Goal: Task Accomplishment & Management: Manage account settings

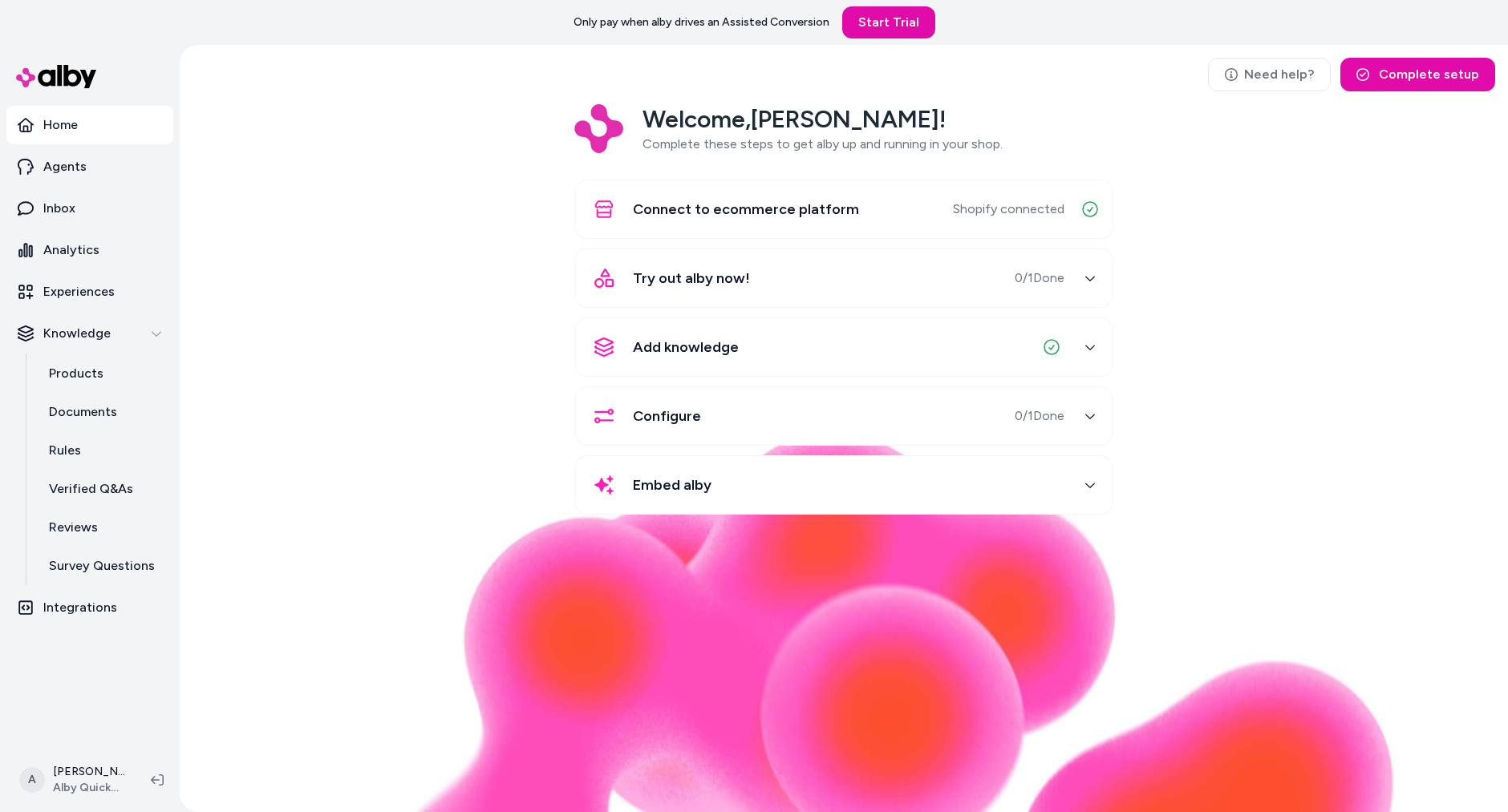
click at [320, 406] on div "Welcome, Andrew ! Complete these steps to get alby up and running in your shop.…" at bounding box center [844, 321] width 1303 height 433
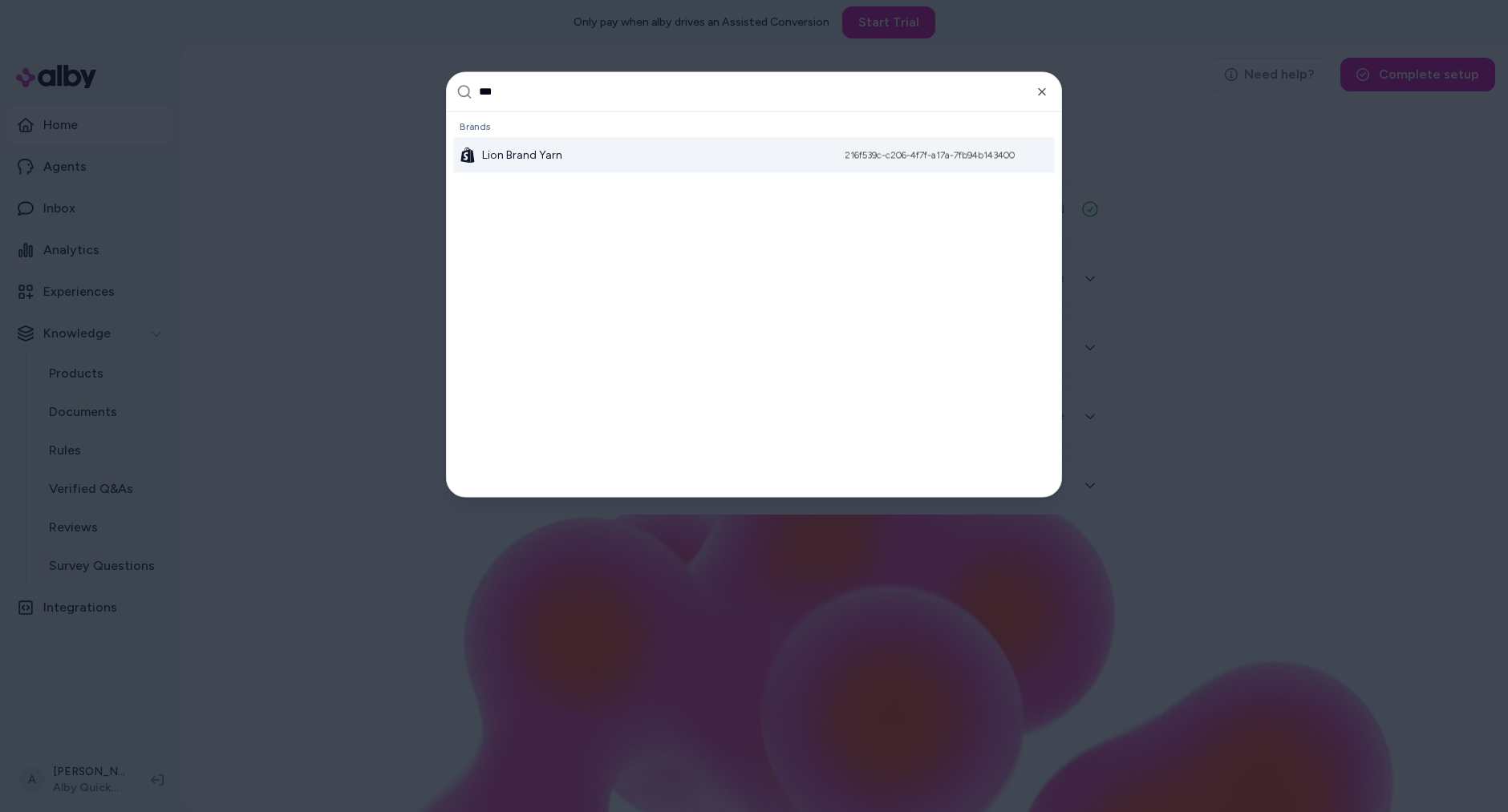
type input "****"
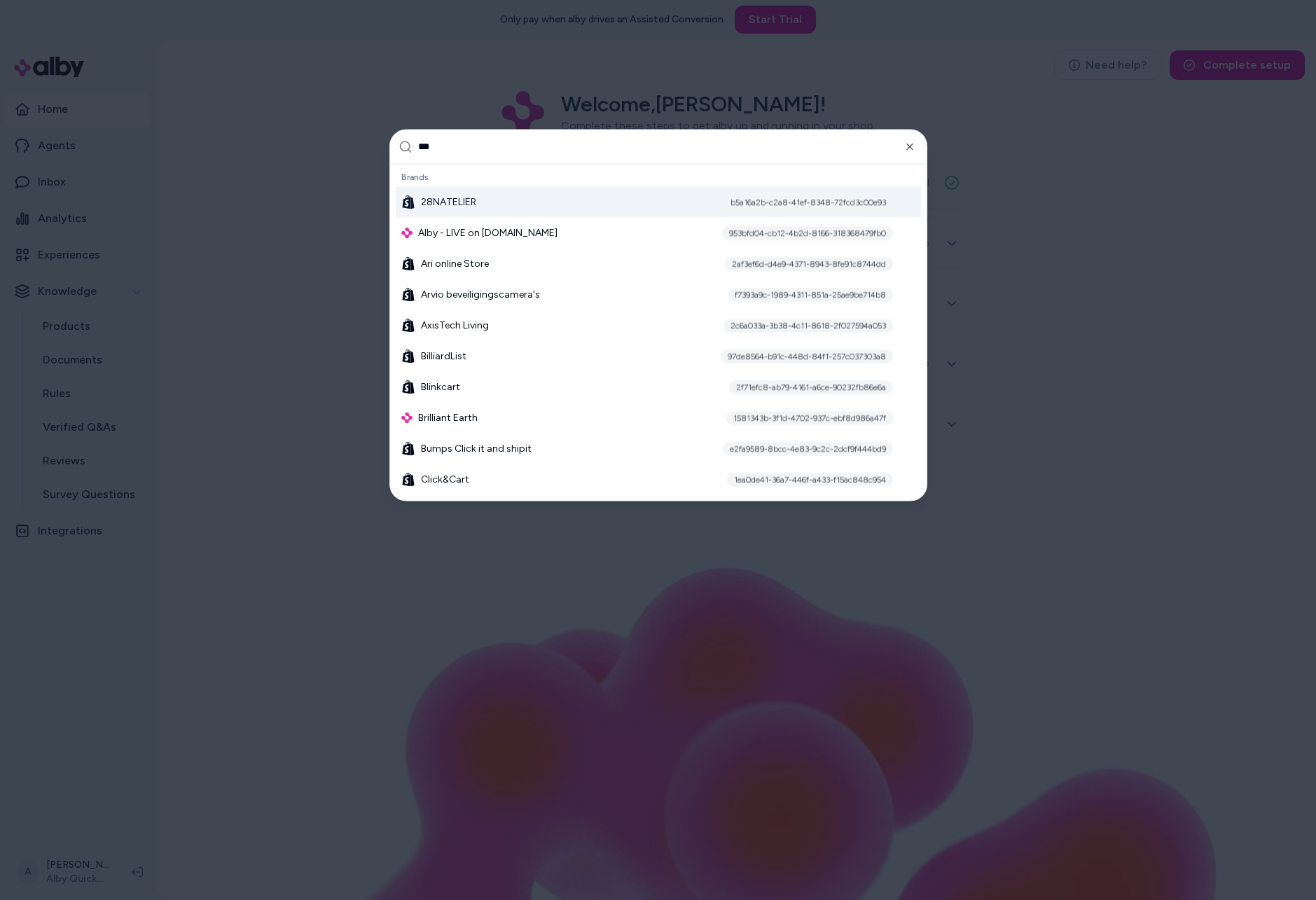
type input "****"
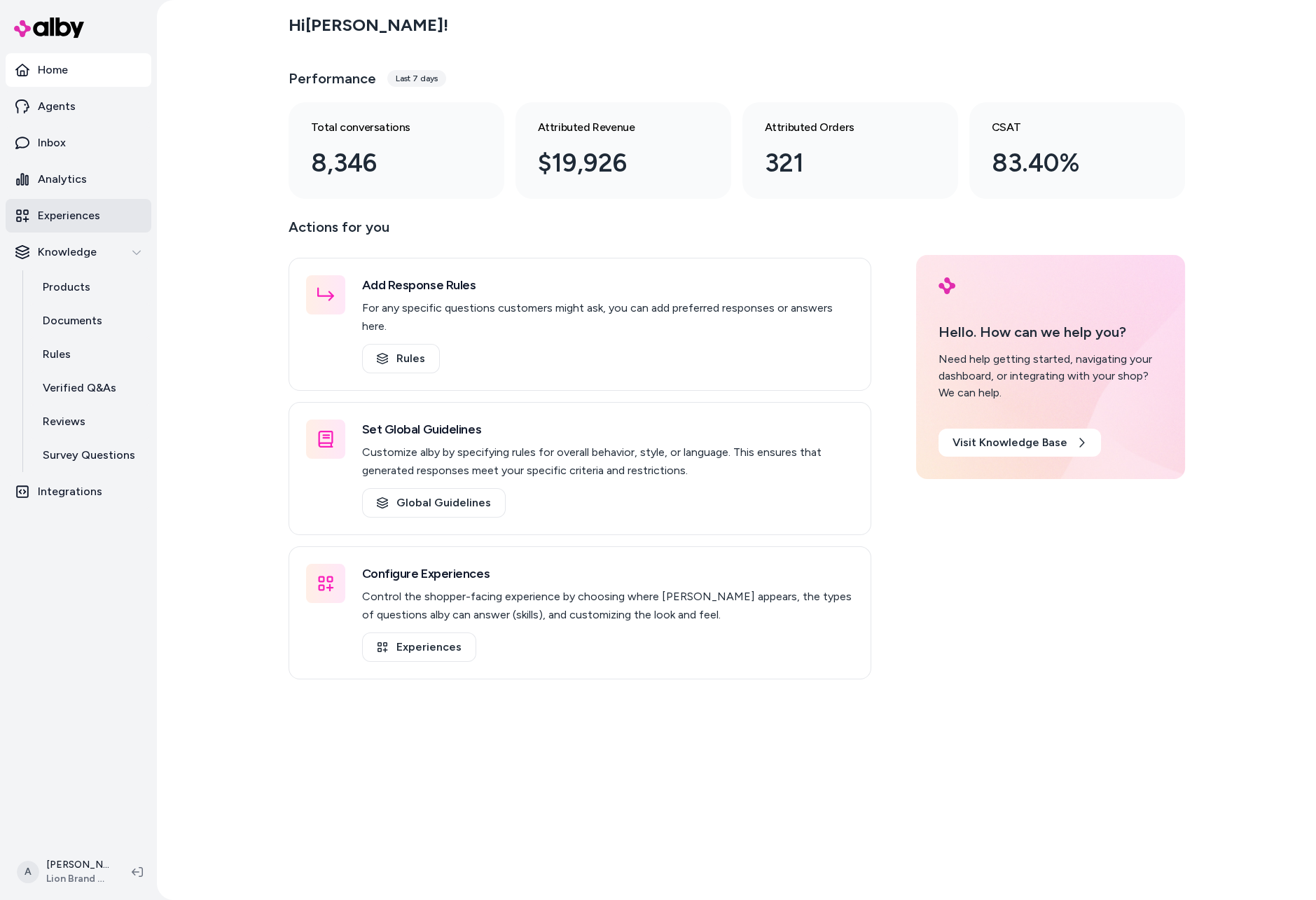
click at [110, 216] on link "Experiences" at bounding box center [79, 216] width 146 height 33
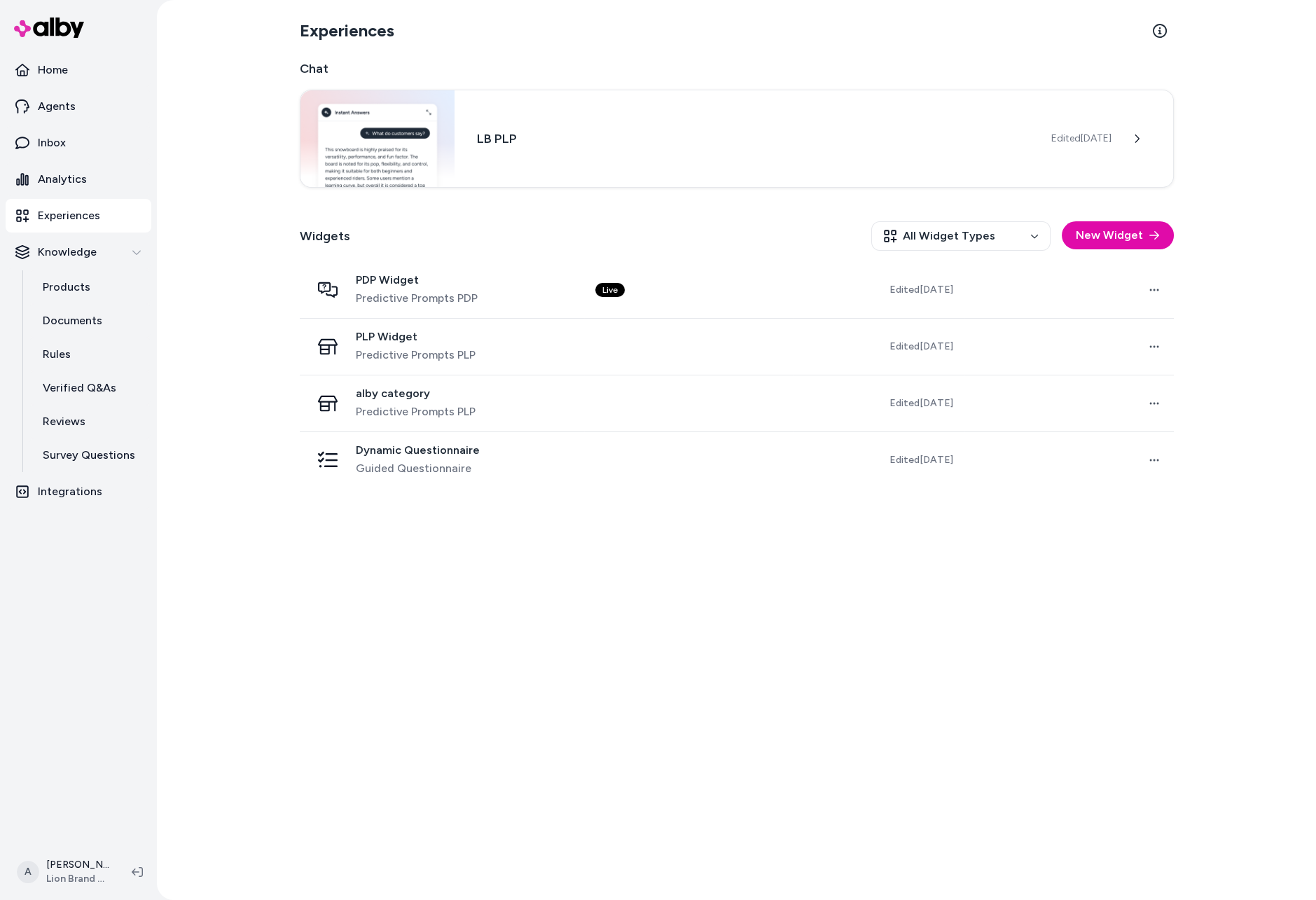
click at [648, 701] on div "Experiences Chat LB PLP Edited [DATE] Widgets All Widget Types New Widget PDP W…" at bounding box center [737, 450] width 897 height 900
click at [88, 283] on link "Products" at bounding box center [90, 287] width 123 height 33
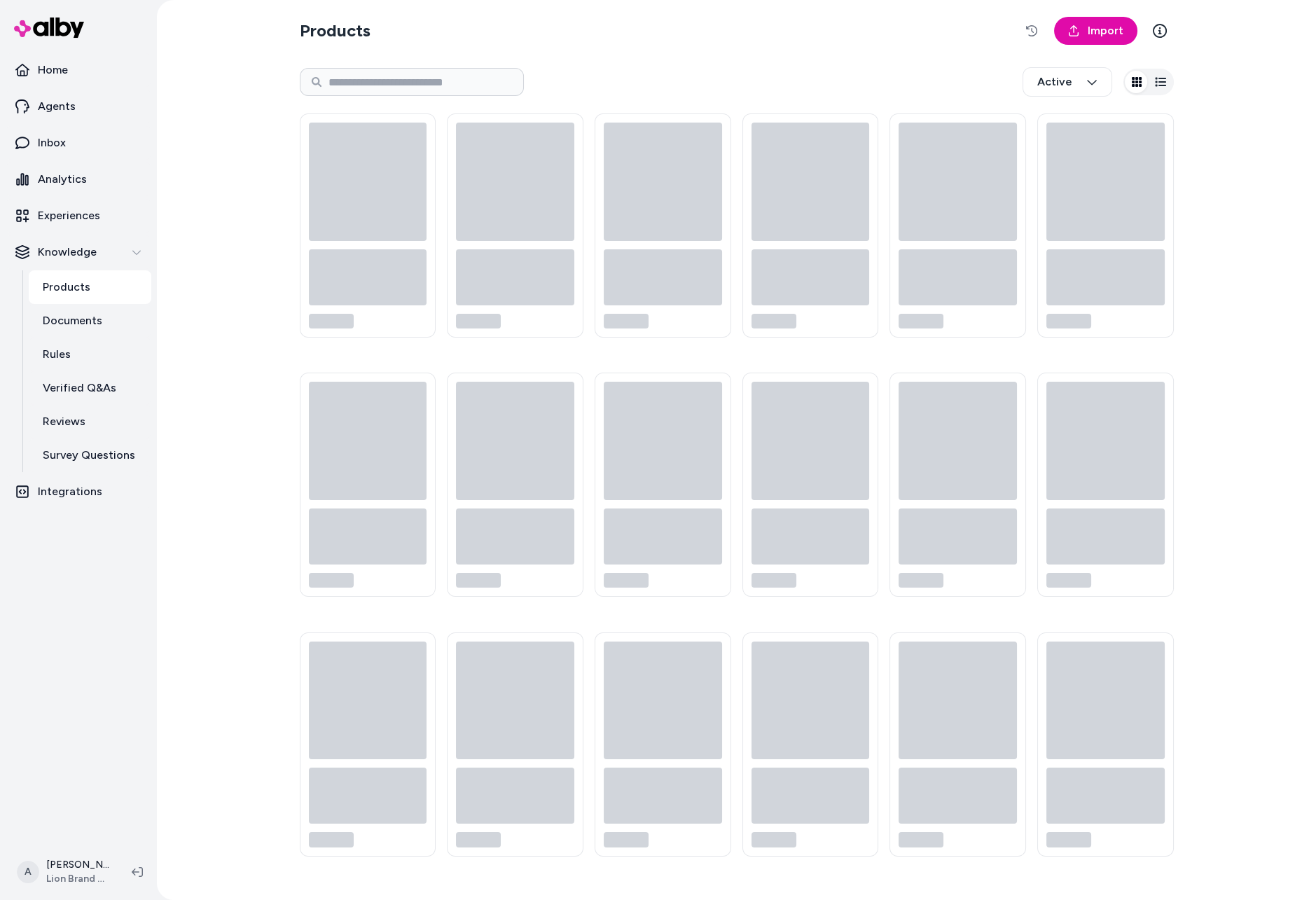
click at [88, 284] on link "Products" at bounding box center [90, 287] width 123 height 33
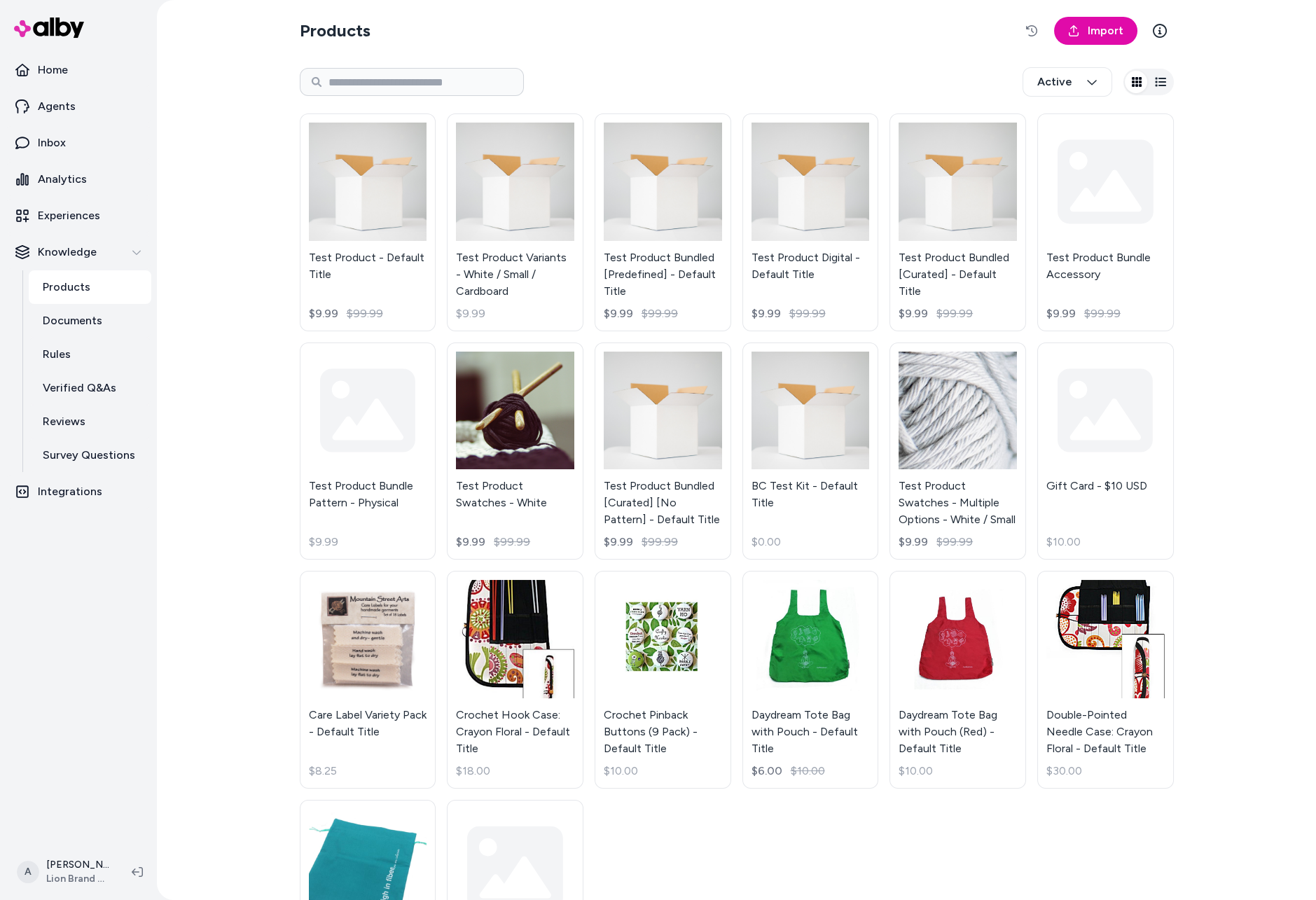
click at [444, 59] on div "Active" at bounding box center [736, 81] width 874 height 46
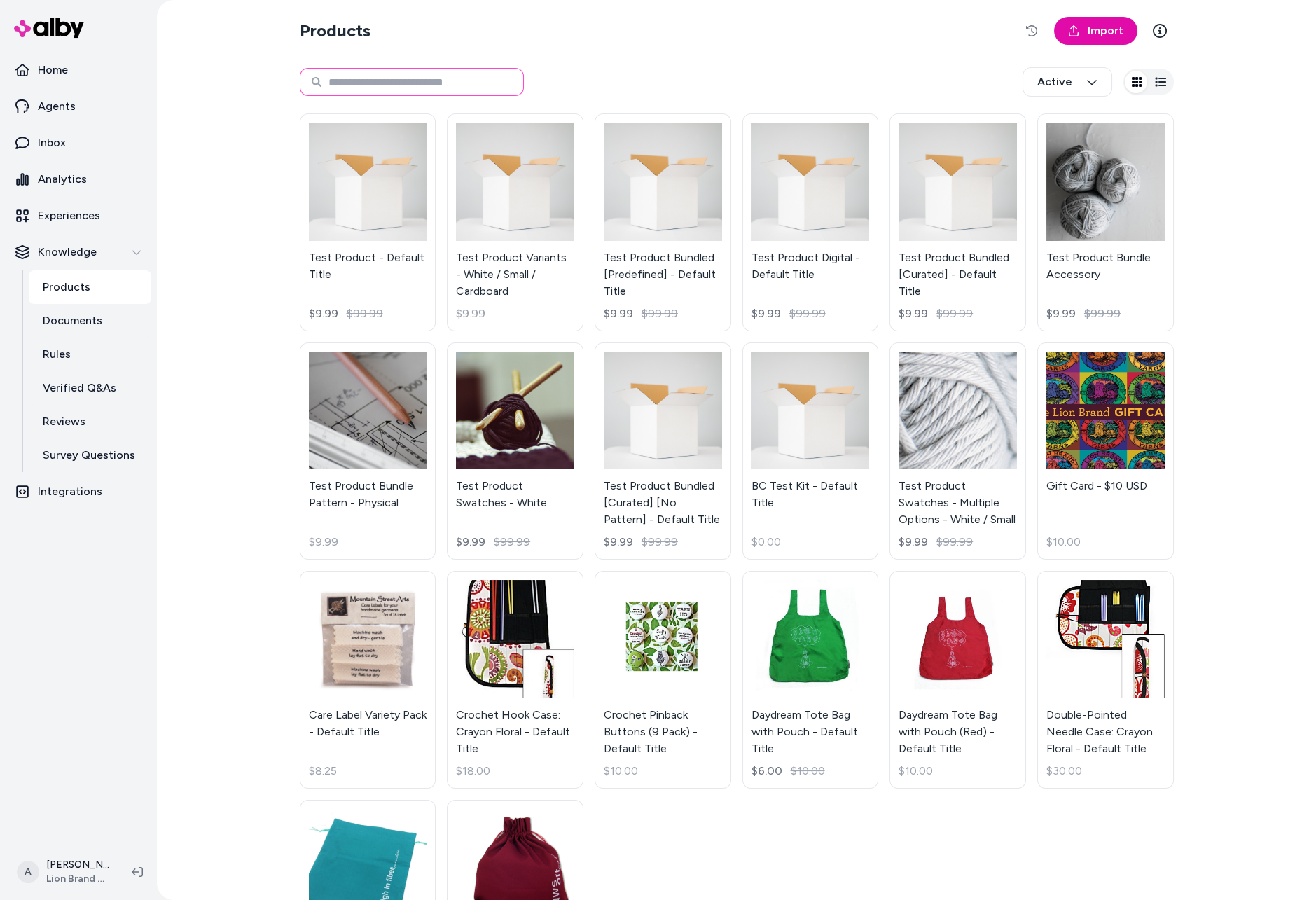
click at [454, 83] on input at bounding box center [412, 81] width 224 height 28
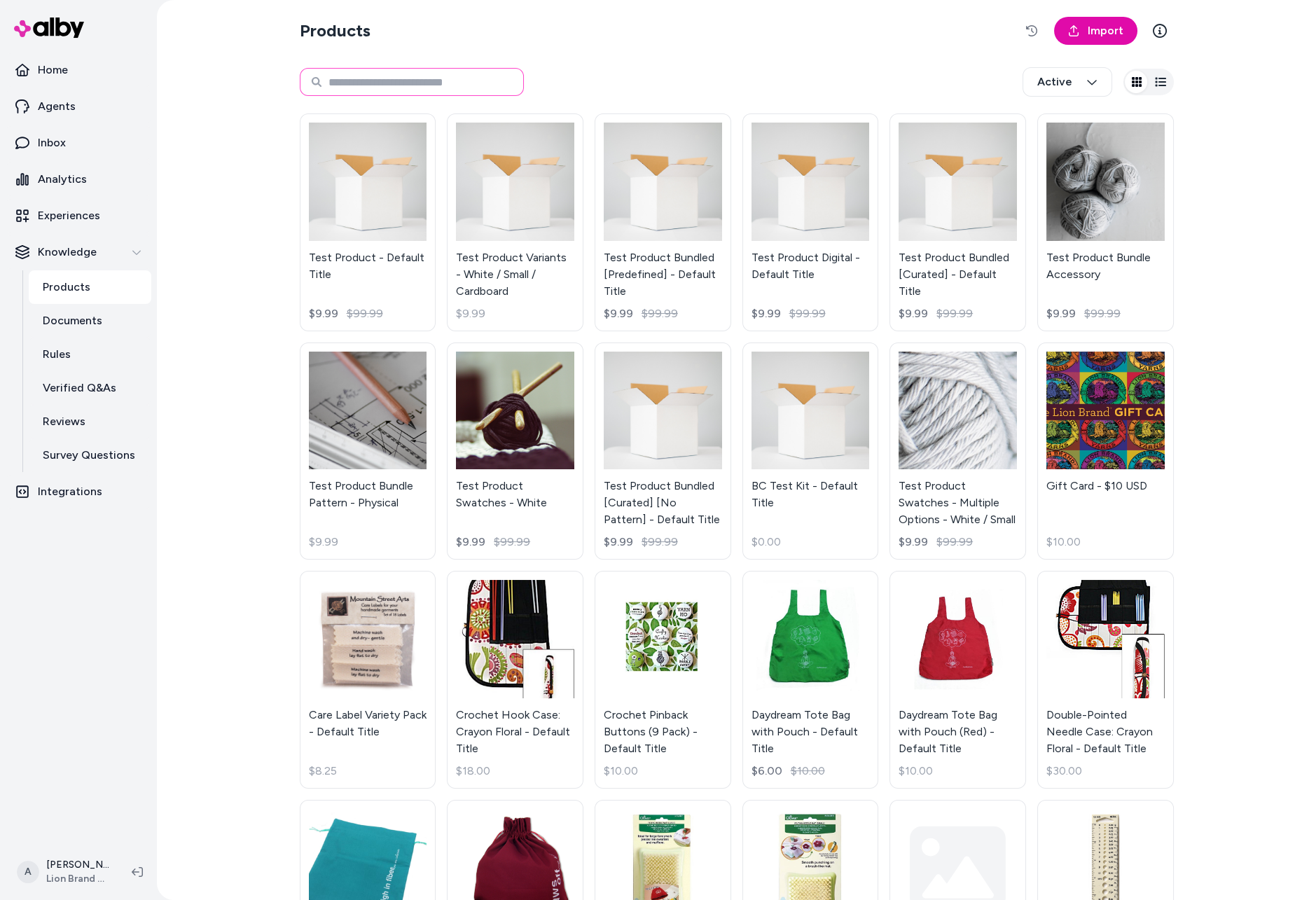
paste input "**********"
type input "**********"
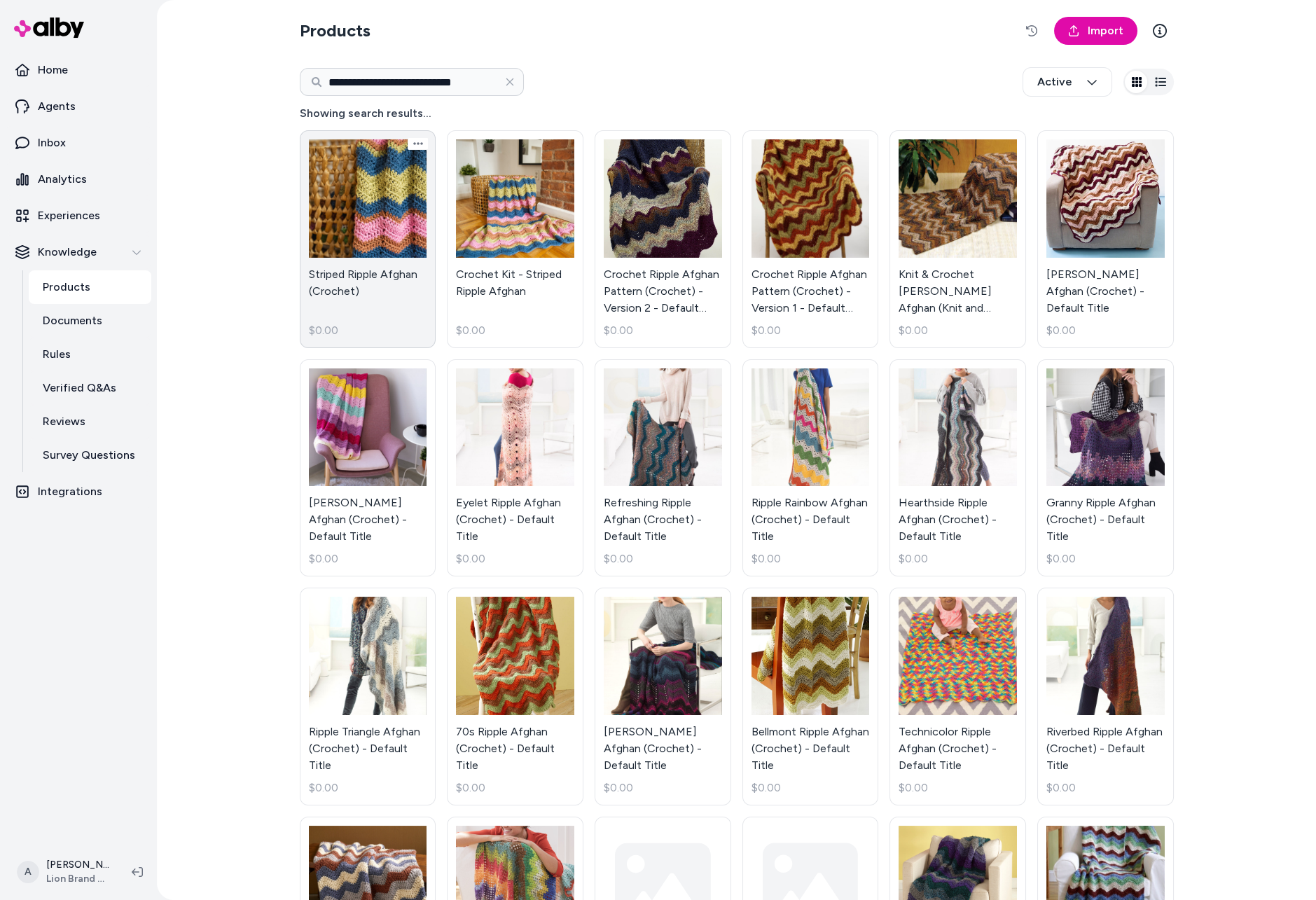
click at [420, 282] on link "Striped Ripple Afghan (Crochet) $0.00" at bounding box center [367, 239] width 136 height 217
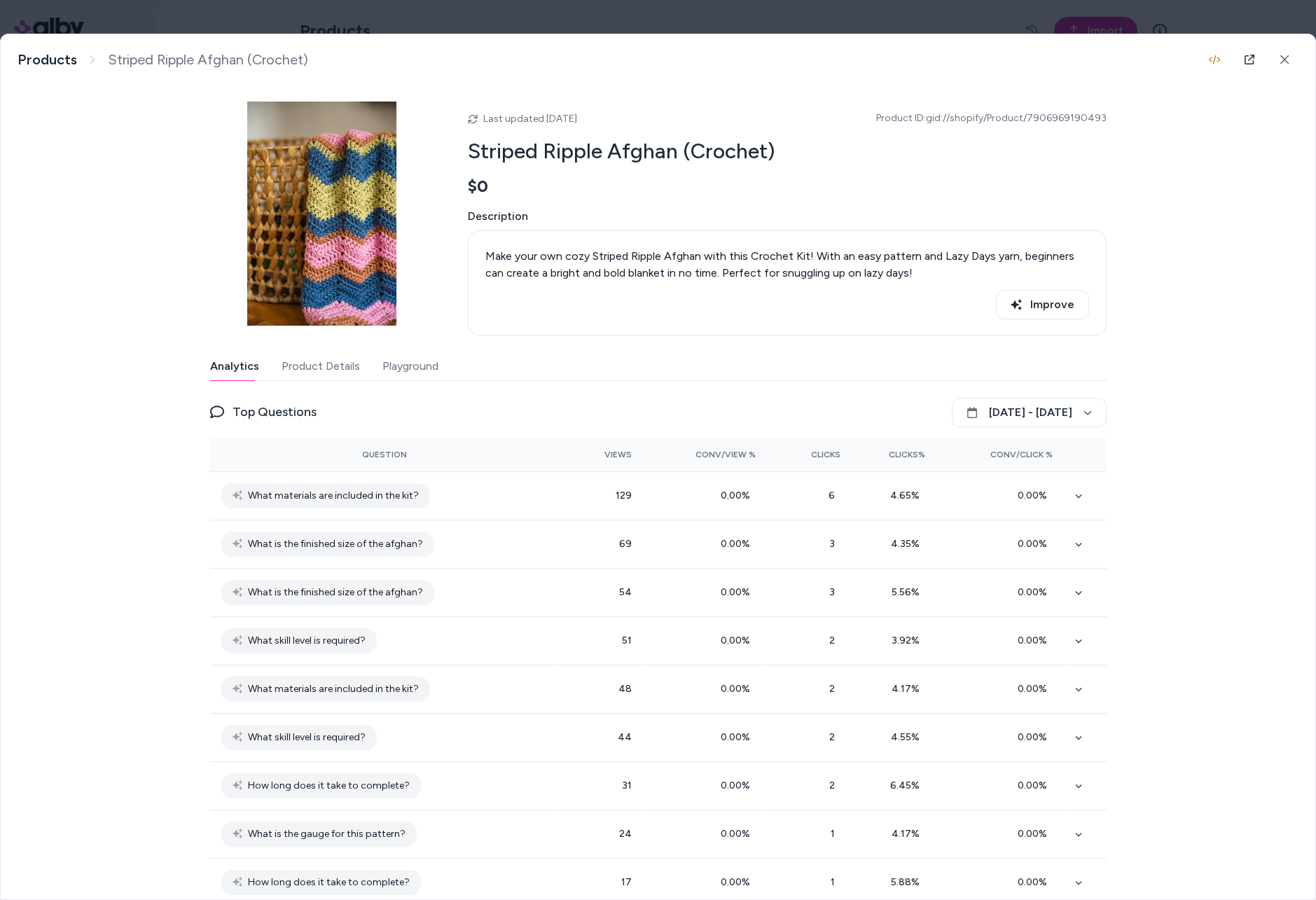
click at [315, 375] on button "Product Details" at bounding box center [321, 366] width 79 height 28
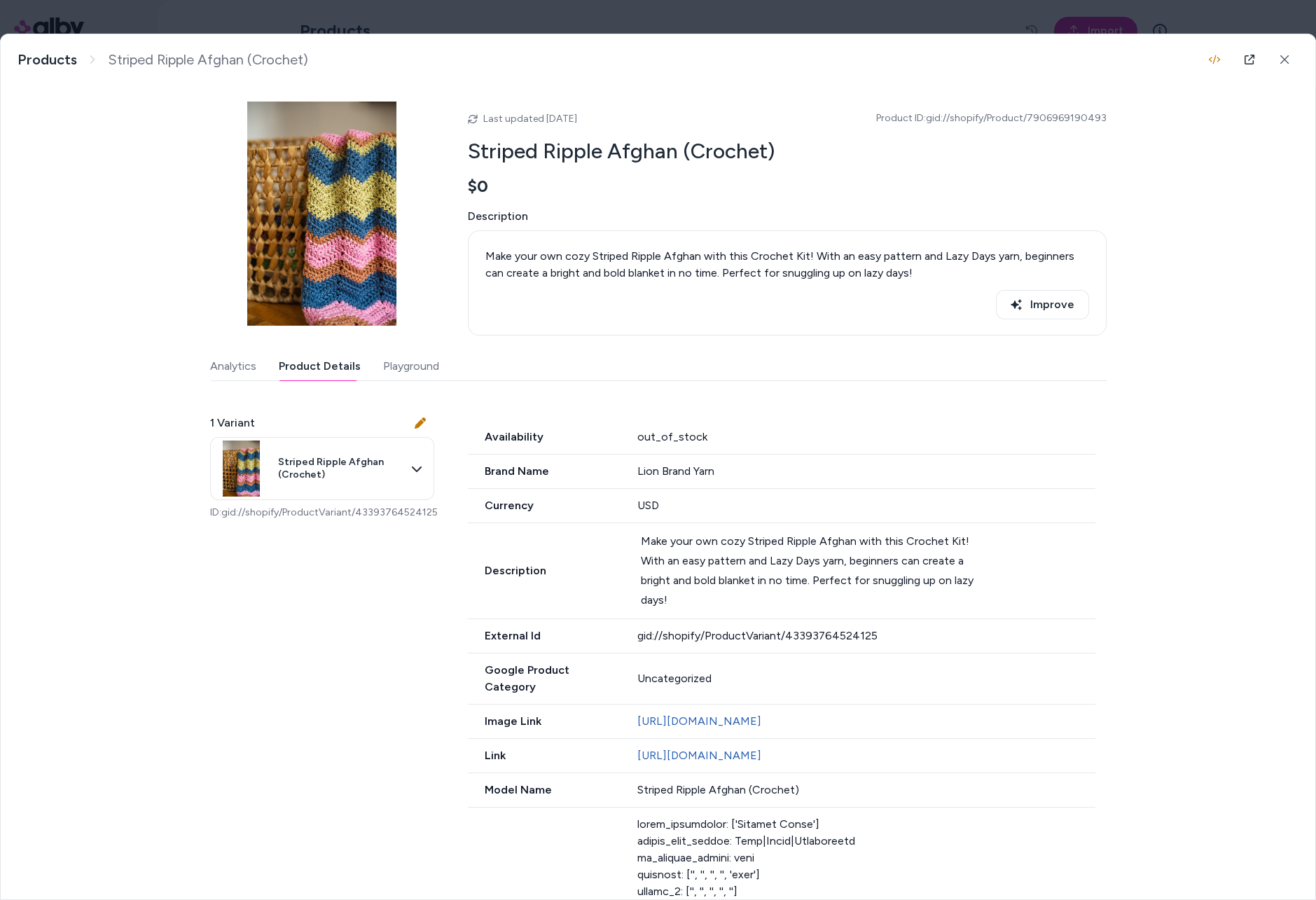
click at [215, 365] on button "Analytics" at bounding box center [233, 366] width 46 height 28
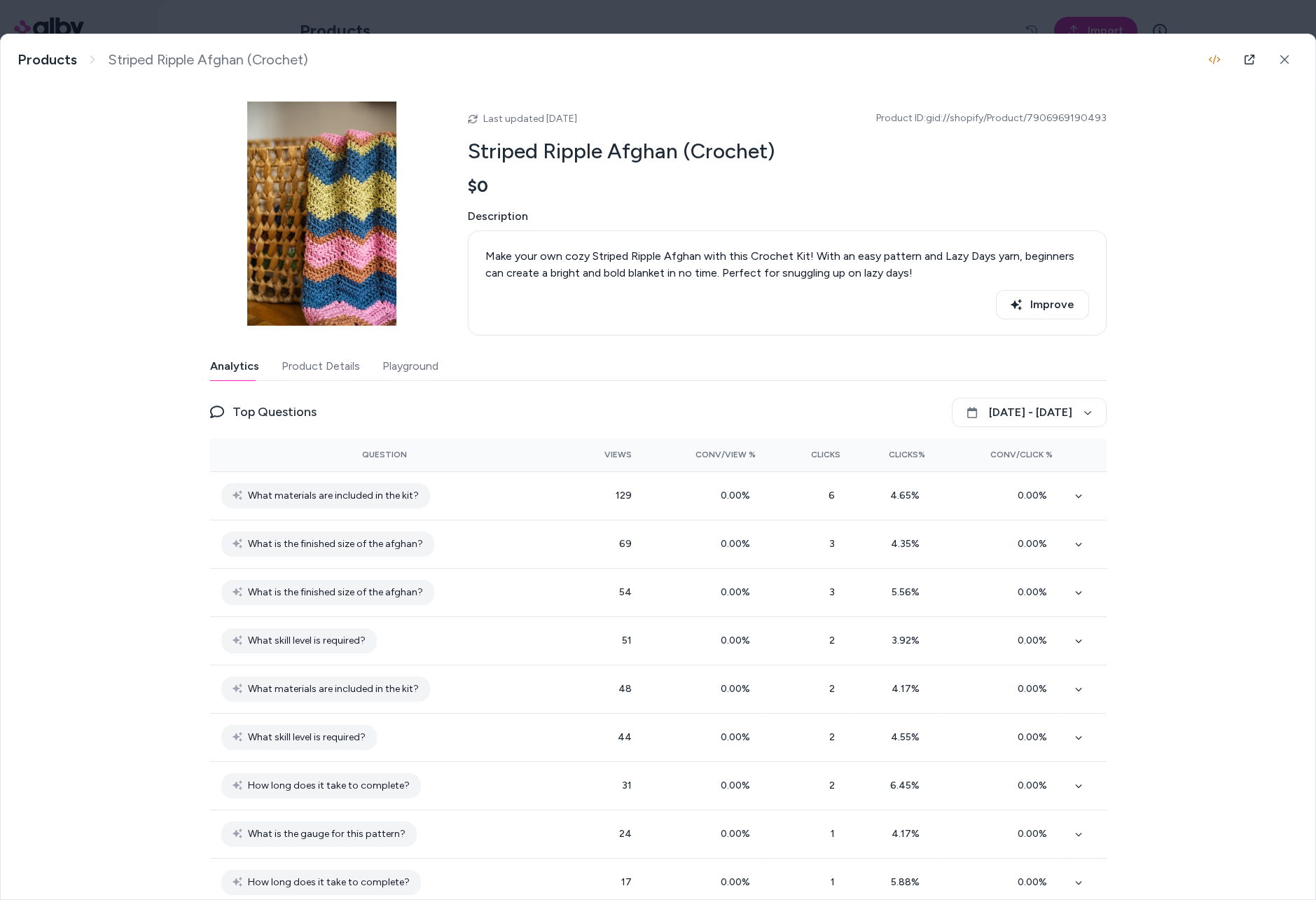
click at [278, 365] on div "Analytics Product Details Playground" at bounding box center [658, 366] width 897 height 28
click at [295, 364] on button "Product Details" at bounding box center [321, 366] width 79 height 28
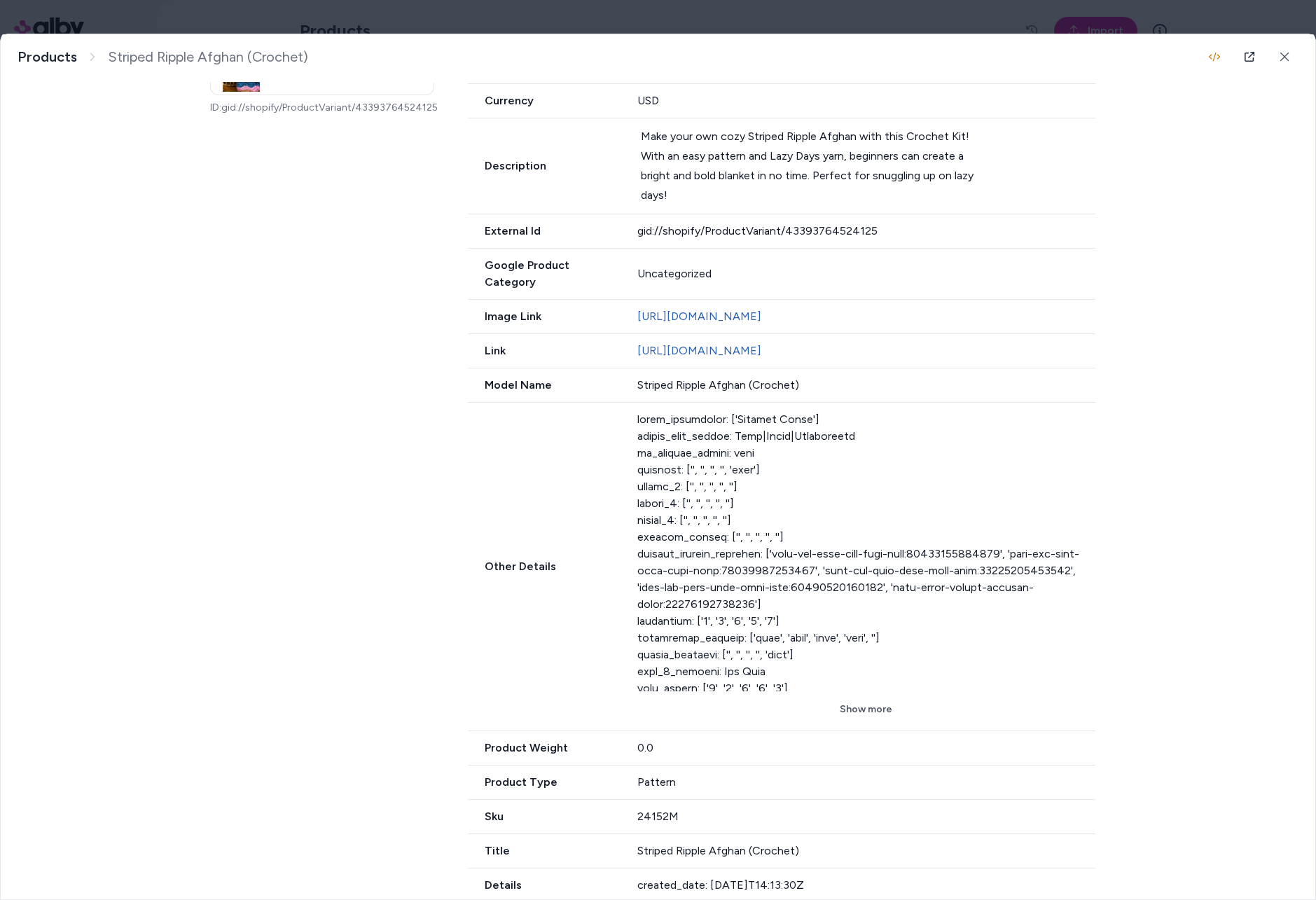
scroll to position [423, 0]
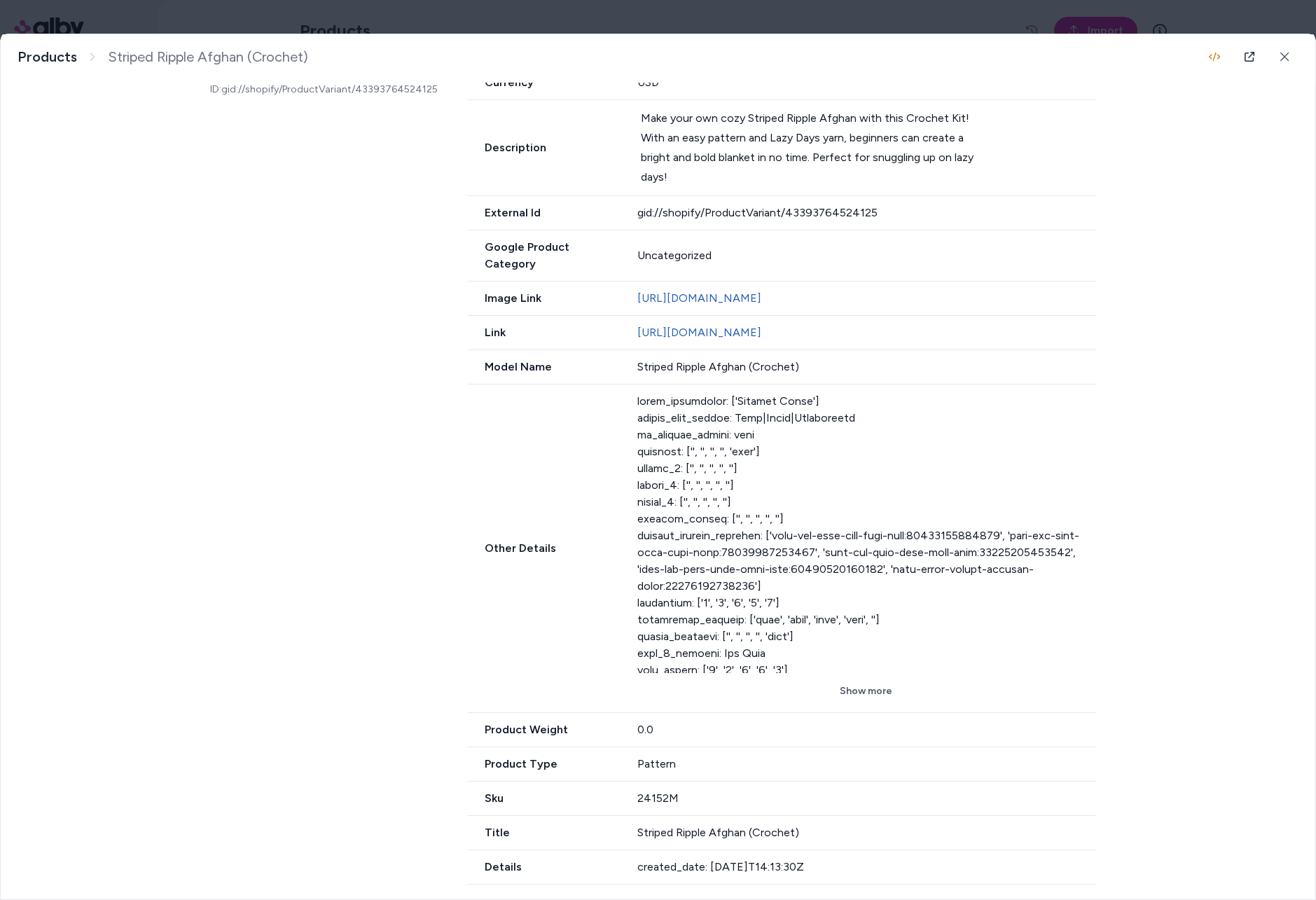
click at [856, 665] on div at bounding box center [867, 533] width 458 height 280
click at [873, 701] on div "Other Details Show more" at bounding box center [781, 549] width 627 height 329
click at [873, 691] on button "Show more" at bounding box center [867, 691] width 458 height 25
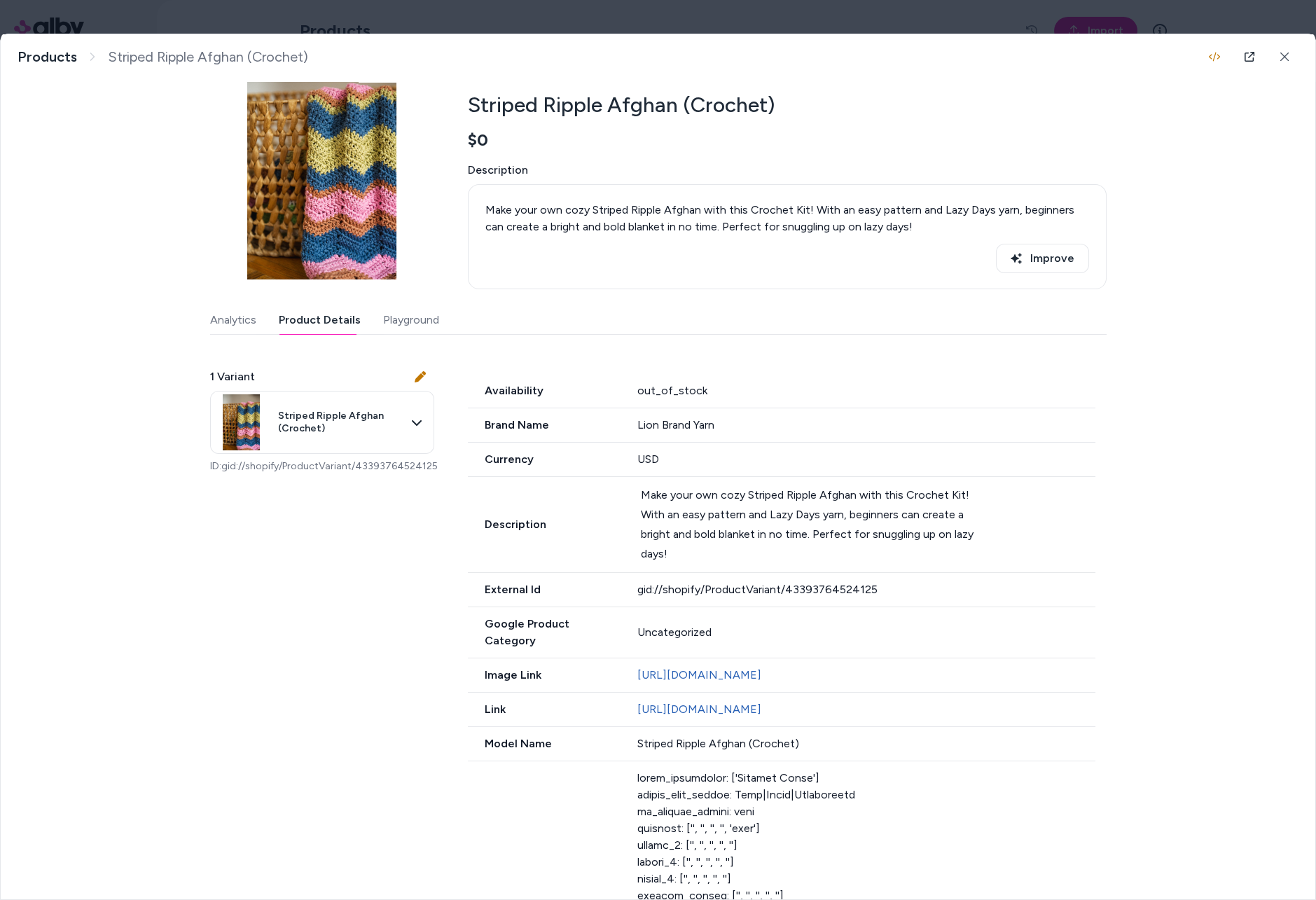
scroll to position [74, 0]
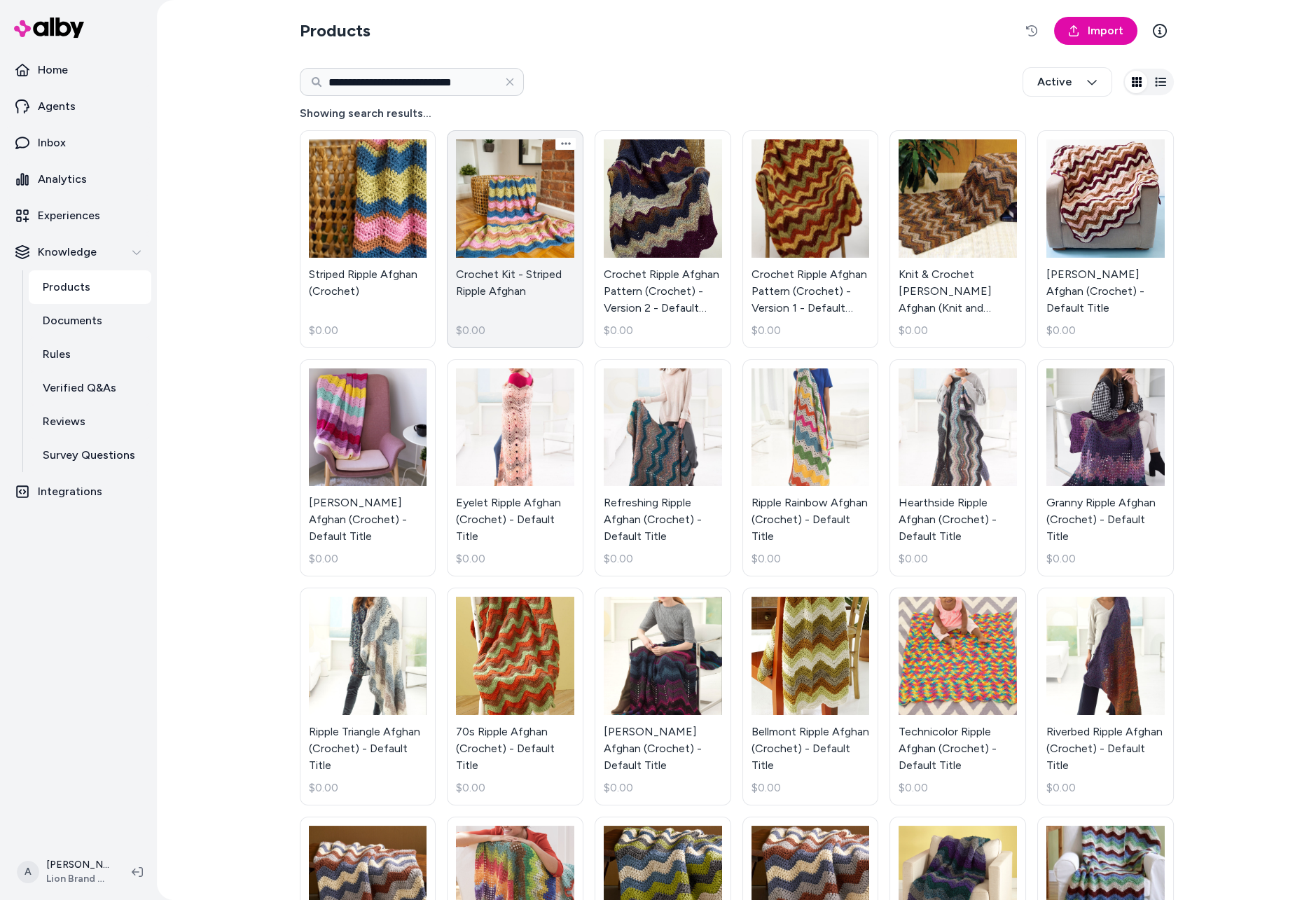
click at [540, 217] on link "Crochet Kit - Striped Ripple Afghan $0.00" at bounding box center [515, 239] width 136 height 217
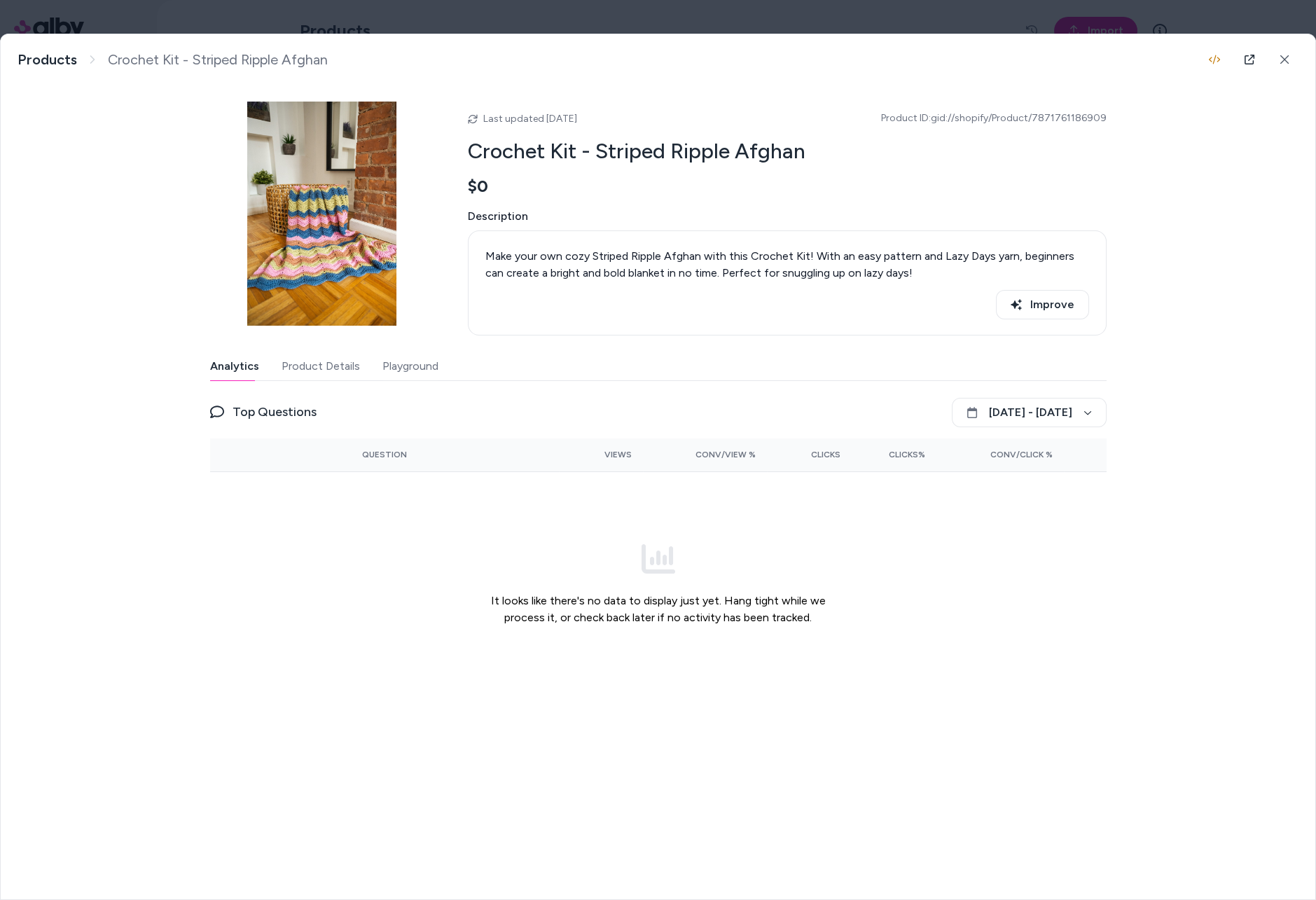
click at [837, 234] on div "Make your own cozy Striped Ripple Afghan with this Crochet Kit! With an easy pa…" at bounding box center [787, 283] width 639 height 105
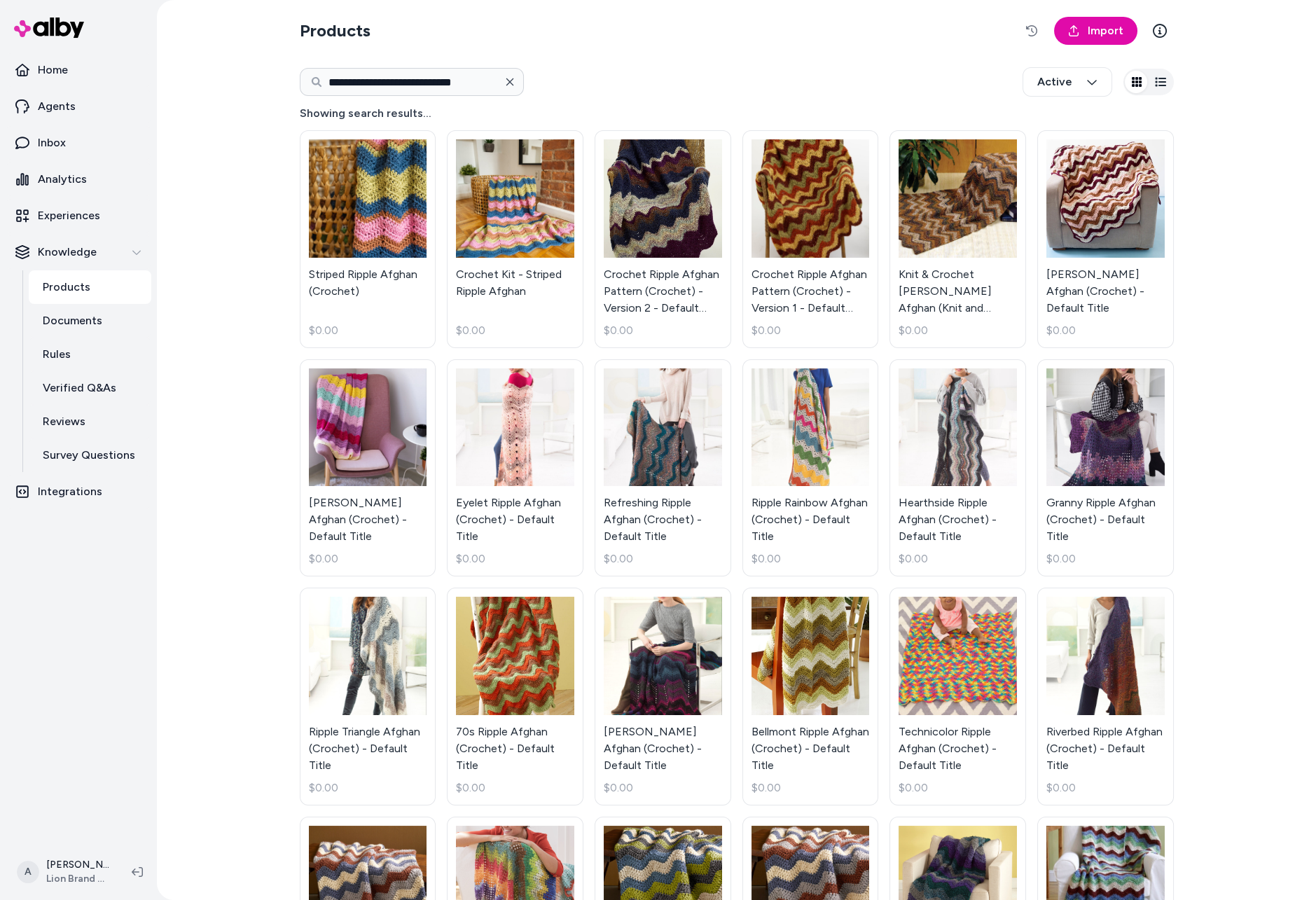
click at [511, 80] on icon "button" at bounding box center [510, 81] width 11 height 11
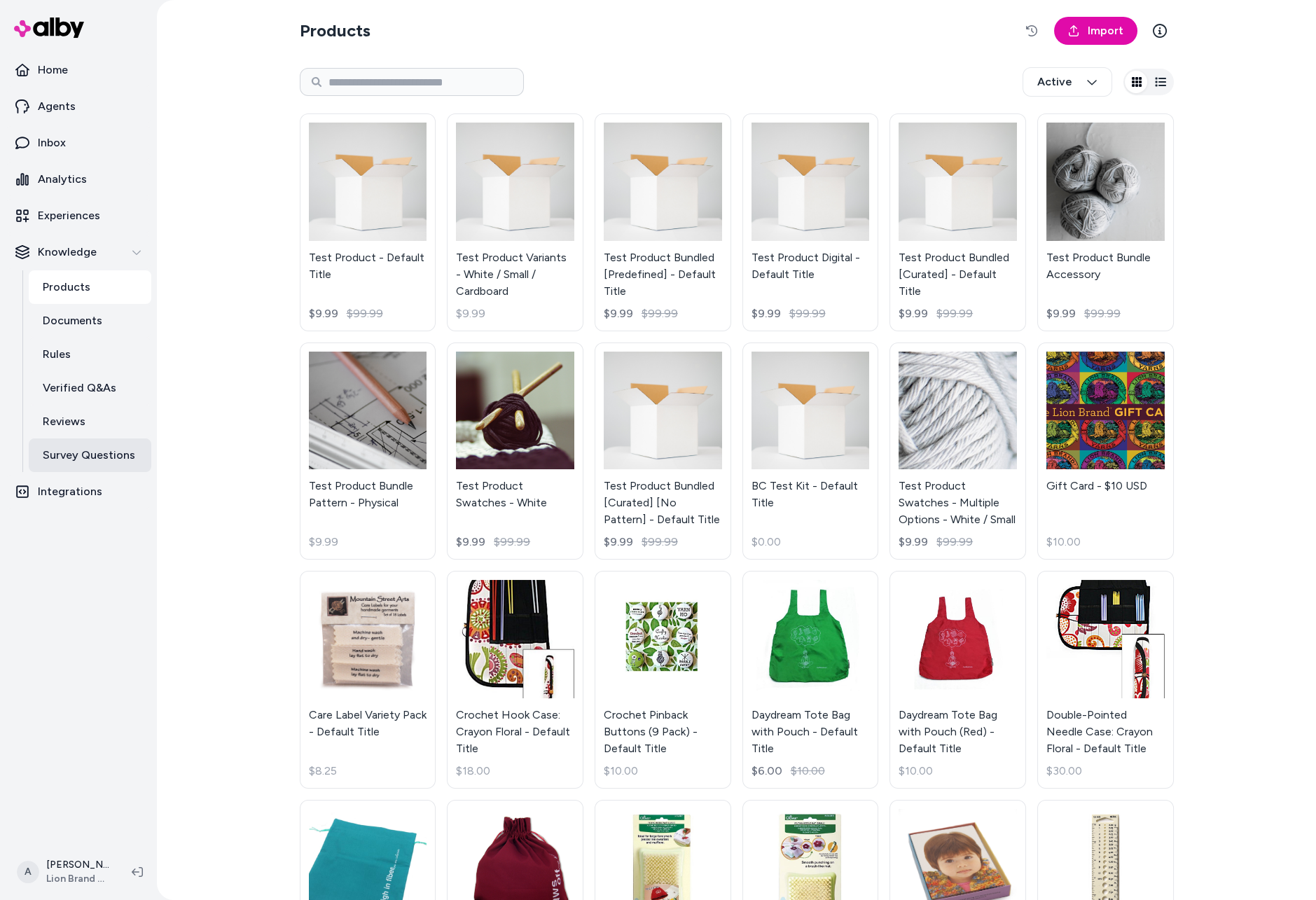
click at [110, 454] on p "Survey Questions" at bounding box center [89, 455] width 93 height 17
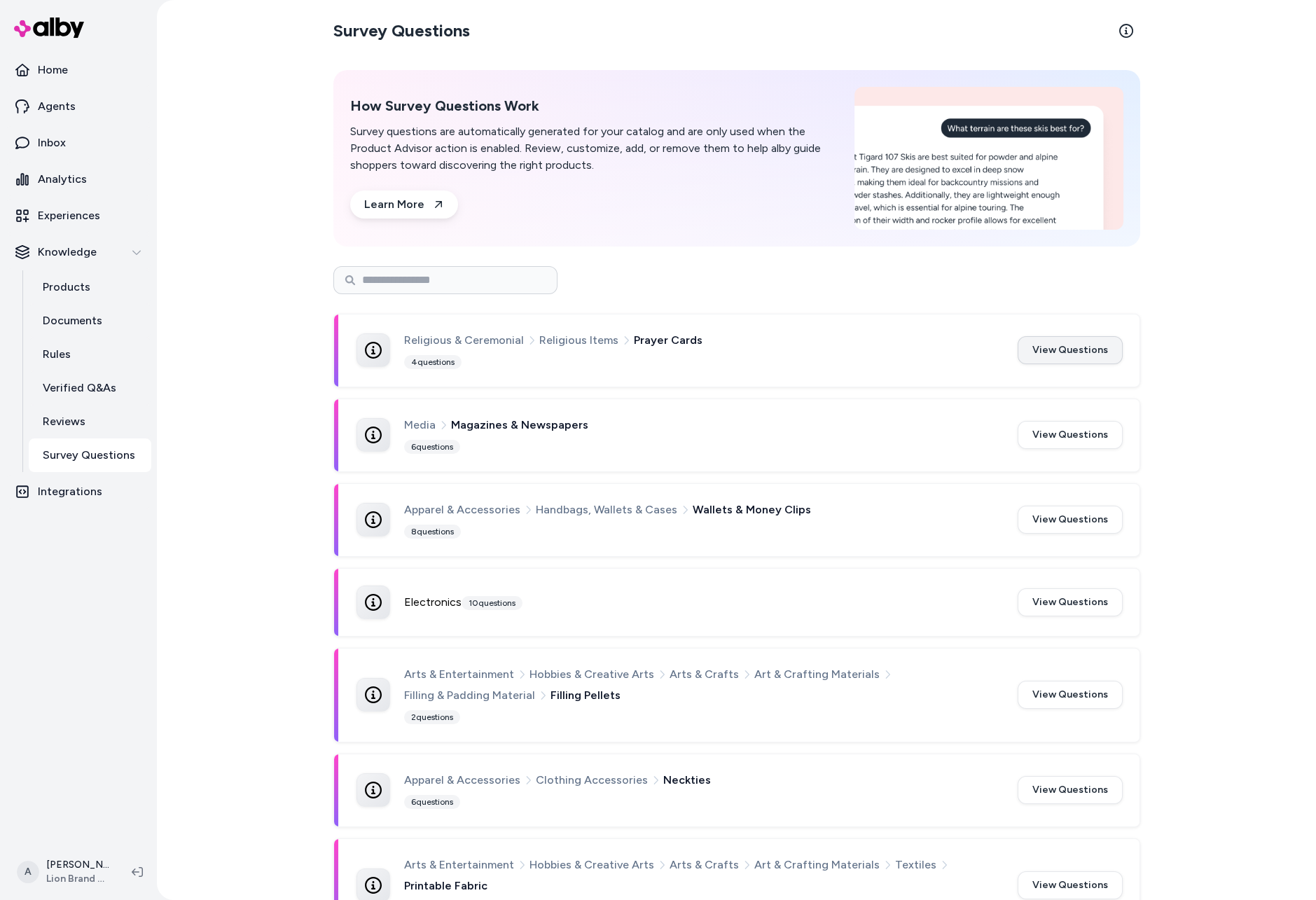
click at [1052, 343] on button "View Questions" at bounding box center [1071, 350] width 105 height 28
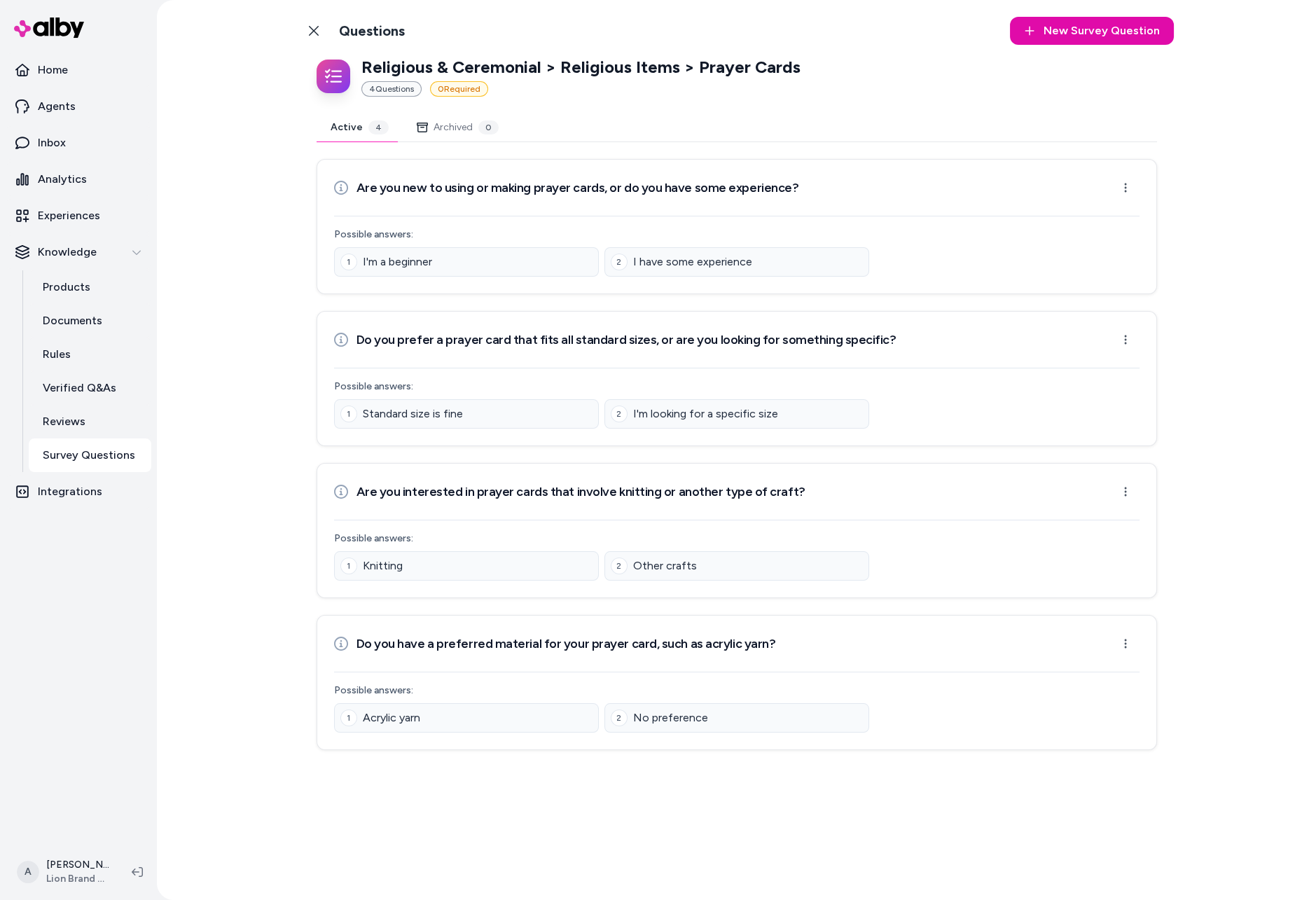
click at [1108, 197] on div "Are you new to using or making prayer cards, or do you have some experience? Op…" at bounding box center [736, 187] width 806 height 28
click at [1132, 188] on html "Home Agents Inbox Analytics Experiences Knowledge Products Documents Rules Veri…" at bounding box center [658, 450] width 1316 height 900
click at [1114, 215] on div "Edit Question" at bounding box center [1080, 219] width 113 height 25
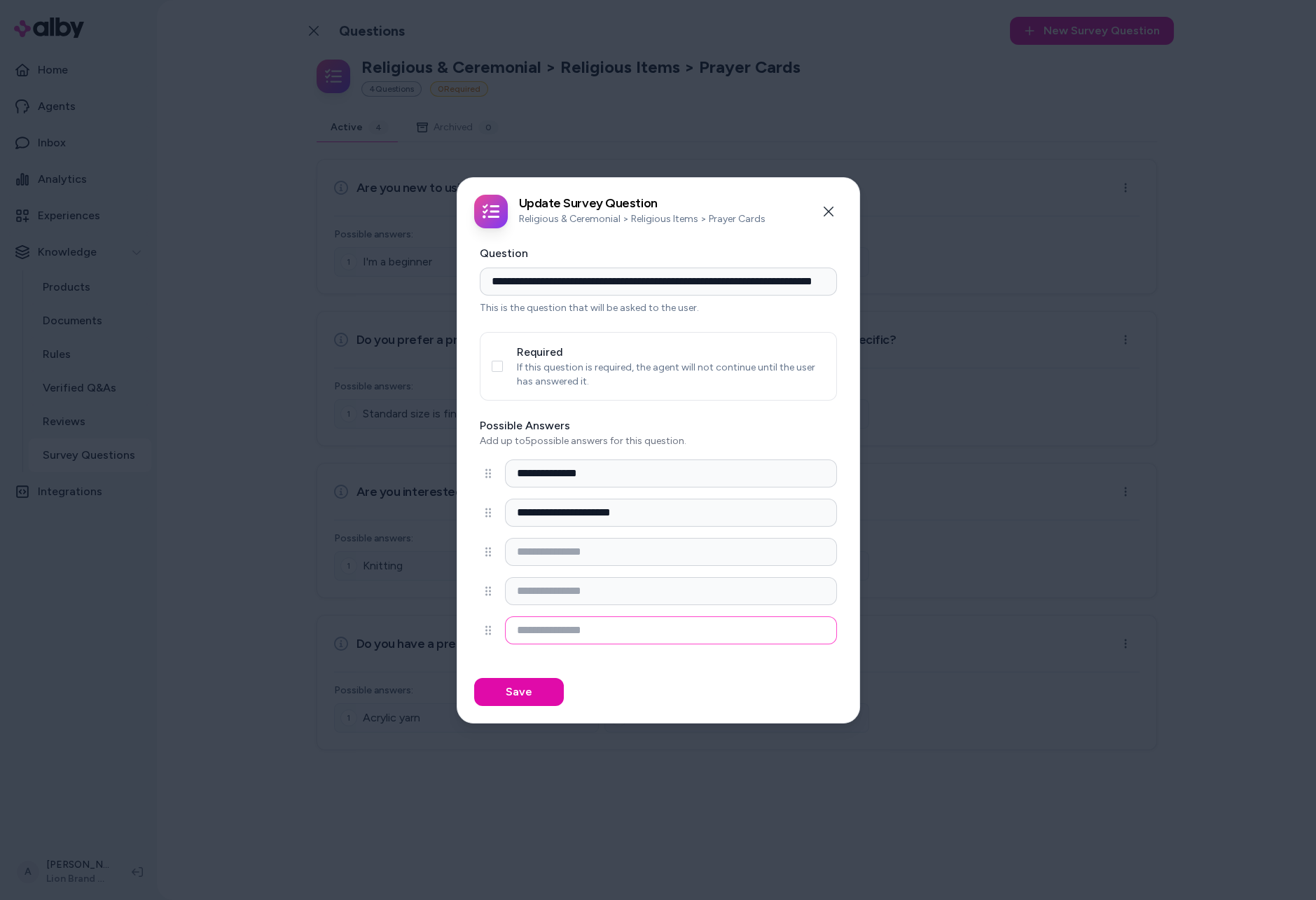
click at [567, 630] on input at bounding box center [671, 630] width 332 height 28
click at [828, 213] on icon "button" at bounding box center [828, 211] width 11 height 11
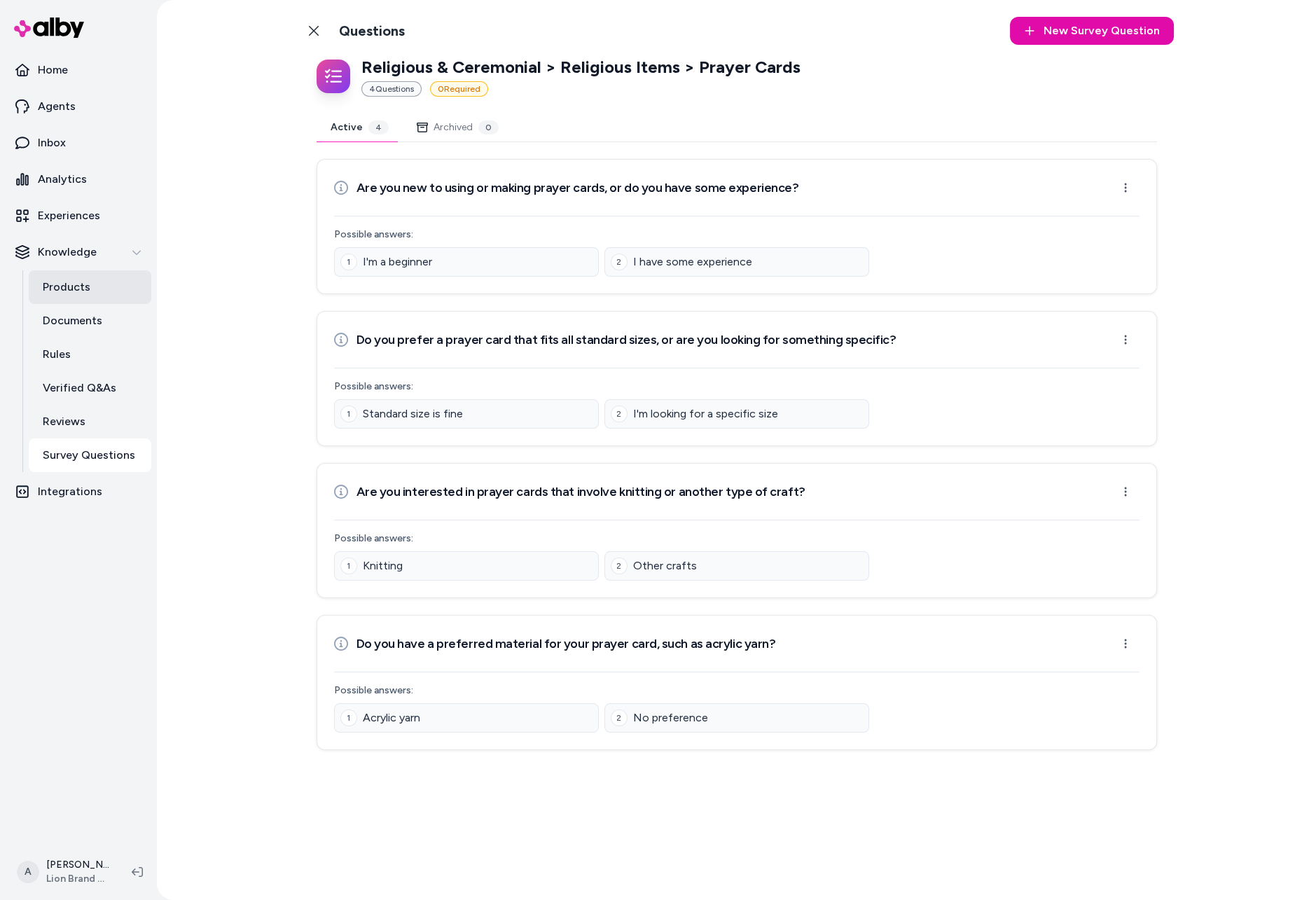
click at [82, 284] on p "Products" at bounding box center [66, 287] width 48 height 17
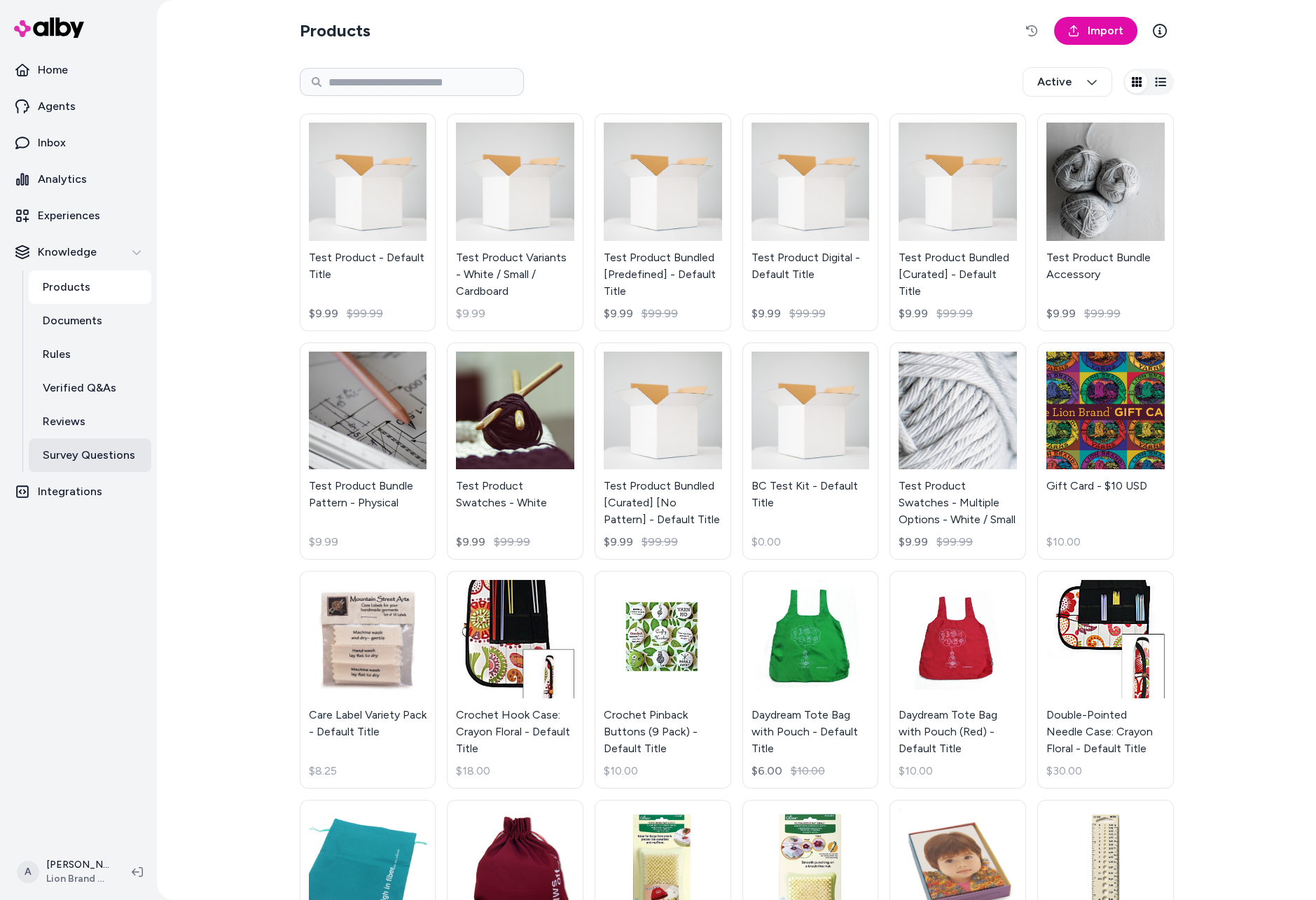
click at [112, 450] on p "Survey Questions" at bounding box center [89, 455] width 93 height 17
